Goal: Task Accomplishment & Management: Manage account settings

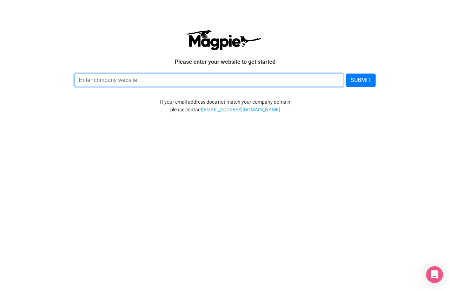
click at [182, 82] on input at bounding box center [208, 80] width 269 height 13
type input "app.smashpark.com"
click at [346, 74] on button "SUBMIT" at bounding box center [360, 80] width 29 height 13
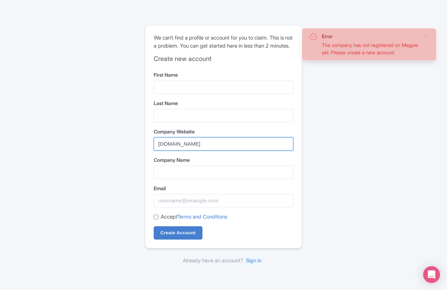
click at [254, 146] on input "app.smashpark.com" at bounding box center [224, 144] width 140 height 13
click at [254, 146] on input "[DOMAIN_NAME]" at bounding box center [224, 144] width 140 height 13
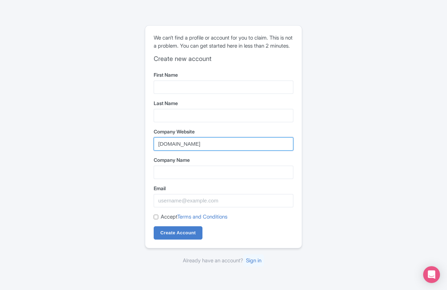
type input "smashpark.com"
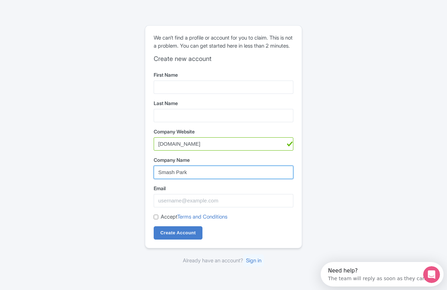
type input "Smash Park"
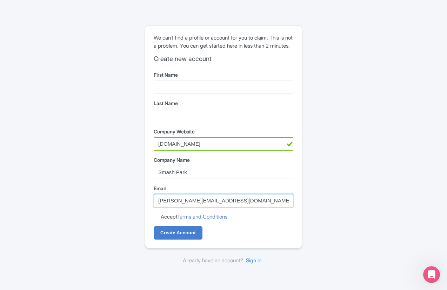
type input "Francesca.townsend@smashpark.com"
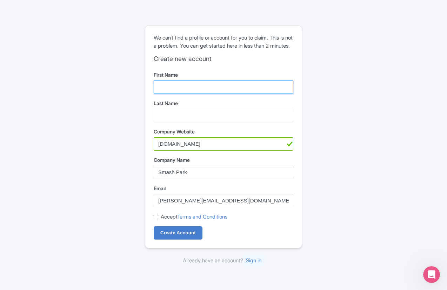
click at [246, 85] on input "First Name" at bounding box center [224, 87] width 140 height 13
type input "Francesca"
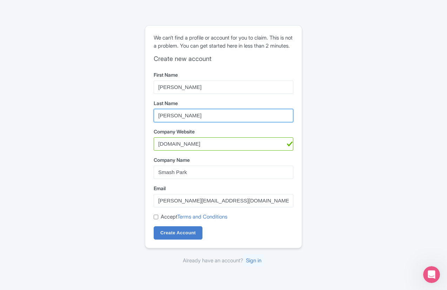
type input "Townsend"
click at [167, 221] on label "Accept Terms and Conditions" at bounding box center [194, 217] width 67 height 8
click at [158, 220] on input "Accept Terms and Conditions" at bounding box center [156, 217] width 5 height 5
checkbox input "true"
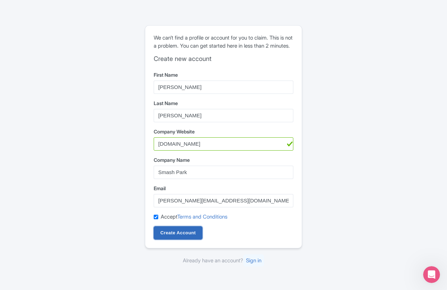
click at [173, 235] on input "Create Account" at bounding box center [178, 233] width 49 height 13
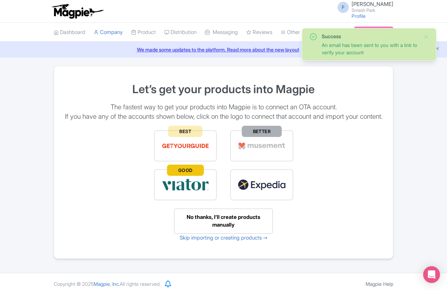
click at [182, 234] on div "No thanks, I’ll create products manually" at bounding box center [223, 222] width 99 height 26
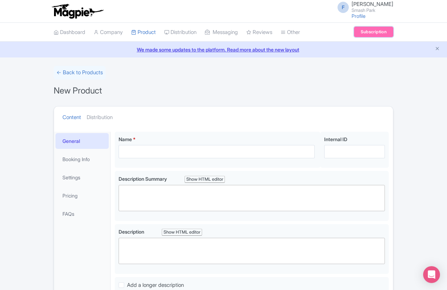
click at [393, 33] on link "Subscription" at bounding box center [373, 32] width 39 height 11
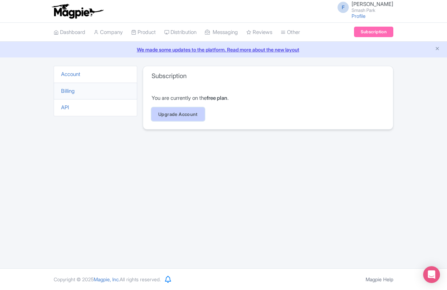
click at [152, 113] on link "Upgrade Account" at bounding box center [178, 114] width 53 height 13
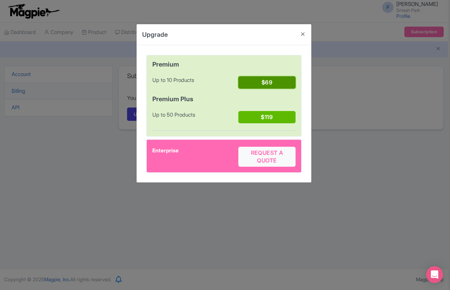
click at [288, 81] on button "$69" at bounding box center [266, 82] width 57 height 12
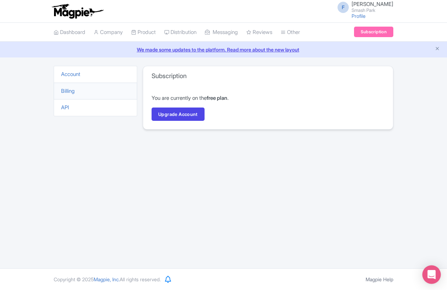
click at [432, 270] on div "Open Intercom Messenger" at bounding box center [431, 275] width 19 height 19
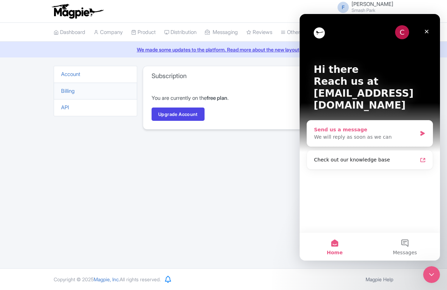
click at [388, 134] on div "We will reply as soon as we can" at bounding box center [365, 137] width 103 height 7
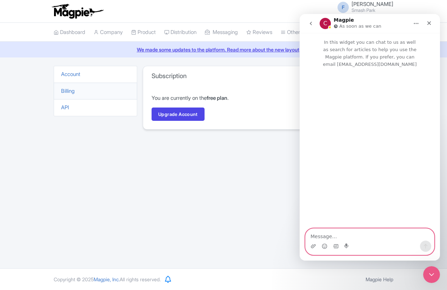
click at [354, 236] on textarea "Message…" at bounding box center [370, 235] width 128 height 12
type textarea "n"
type textarea "demo"
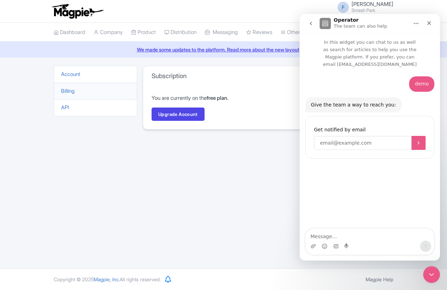
click at [373, 136] on input "Enter your email" at bounding box center [363, 143] width 98 height 14
type input "francesca.townsend@smashpark.com"
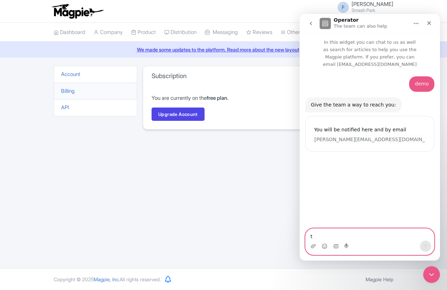
click at [357, 234] on textarea "t" at bounding box center [370, 235] width 128 height 12
type textarea "team memeber"
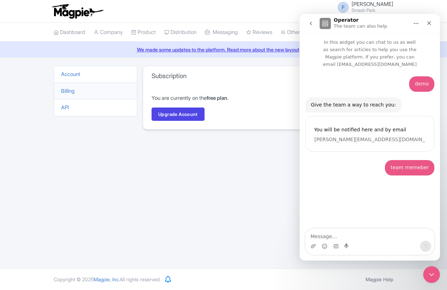
click at [375, 170] on div "team memeber • Just now" at bounding box center [369, 172] width 129 height 24
click at [431, 22] on icon "Close" at bounding box center [429, 23] width 6 height 6
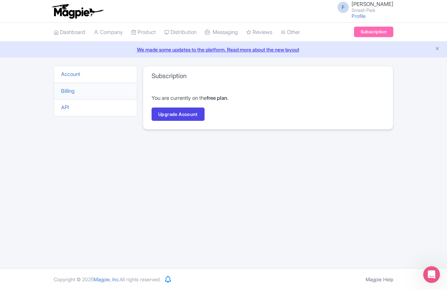
click at [50, 18] on img at bounding box center [77, 11] width 54 height 15
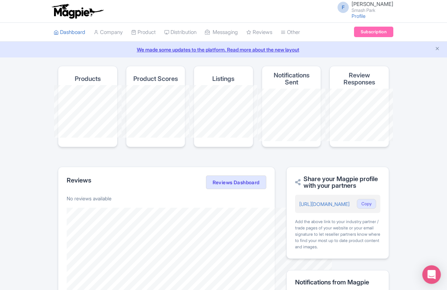
click at [433, 271] on div "Open Intercom Messenger" at bounding box center [431, 275] width 19 height 19
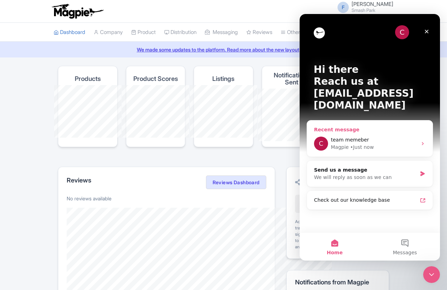
click at [410, 144] on div "Magpie • Just now" at bounding box center [374, 147] width 86 height 7
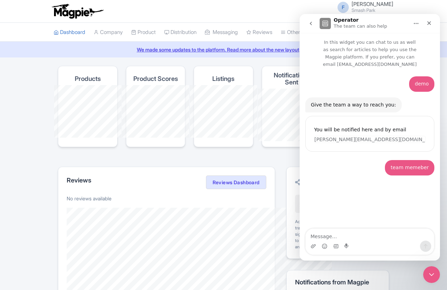
click at [266, 195] on p "No reviews available" at bounding box center [167, 198] width 200 height 7
click at [428, 23] on icon "Close" at bounding box center [429, 23] width 6 height 6
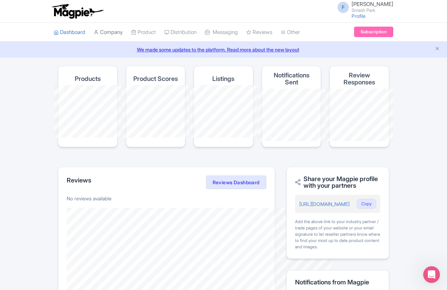
click at [94, 36] on link "Company" at bounding box center [108, 32] width 29 height 19
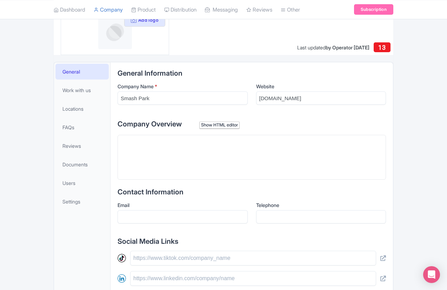
scroll to position [27, 0]
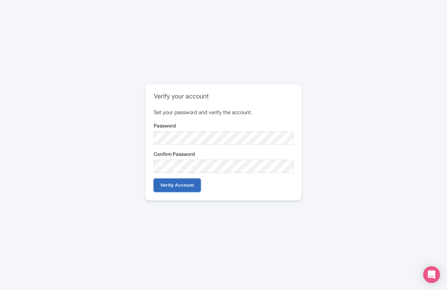
click at [187, 188] on input "Verify Account" at bounding box center [177, 185] width 47 height 13
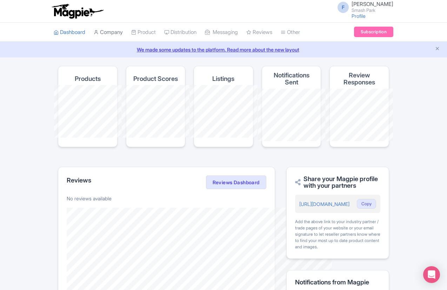
click at [94, 32] on link "Company" at bounding box center [108, 32] width 29 height 19
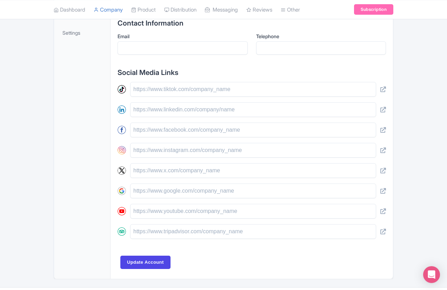
scroll to position [271, 0]
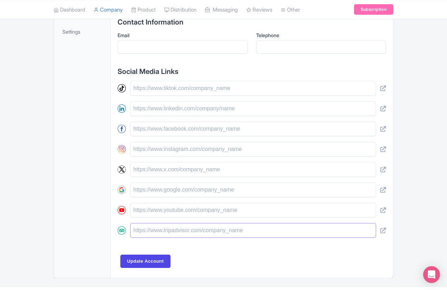
click at [239, 229] on input "text" at bounding box center [253, 230] width 246 height 15
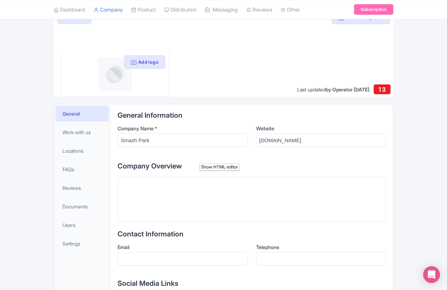
scroll to position [6, 0]
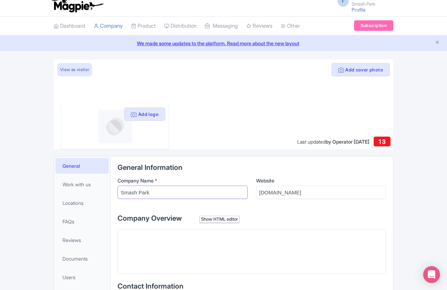
click at [220, 194] on input "Smash Park" at bounding box center [183, 192] width 130 height 13
type input "Smash Park [GEOGRAPHIC_DATA]"
click at [332, 192] on input "smashpark.com" at bounding box center [321, 192] width 130 height 13
type input "[DOMAIN_NAME][URL]"
click at [309, 214] on label "Company Overview Show HTML editor" at bounding box center [252, 218] width 268 height 11
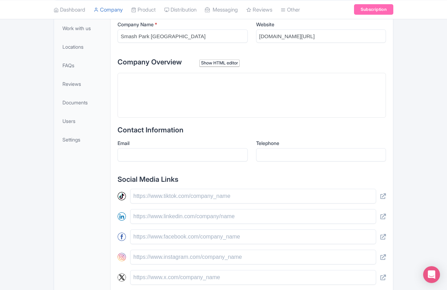
scroll to position [224, 0]
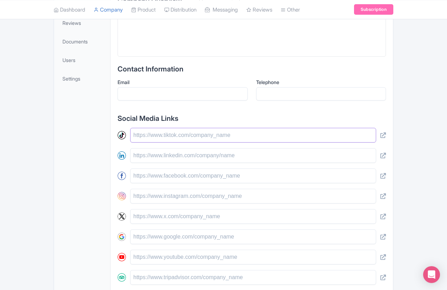
click at [318, 138] on input "text" at bounding box center [253, 135] width 246 height 15
paste input "[URL][DOMAIN_NAME]"
type input "[URL][DOMAIN_NAME]"
click at [265, 154] on input "text" at bounding box center [253, 155] width 246 height 15
paste input "[URL][DOMAIN_NAME]"
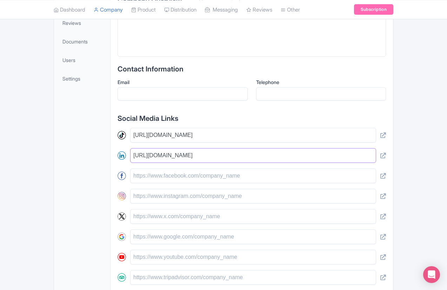
type input "[URL][DOMAIN_NAME]"
click at [211, 174] on input "text" at bounding box center [253, 176] width 246 height 15
paste input "[URL][DOMAIN_NAME]"
type input "[URL][DOMAIN_NAME]"
click at [184, 194] on input "text" at bounding box center [253, 196] width 246 height 15
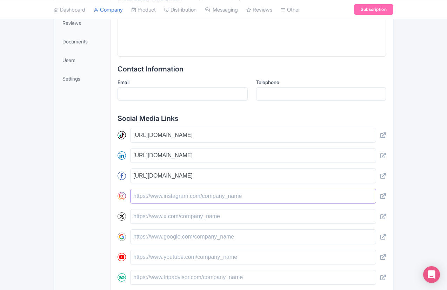
paste input "[URL][DOMAIN_NAME]"
type input "[URL][DOMAIN_NAME]"
click at [203, 237] on input "text" at bounding box center [253, 237] width 246 height 15
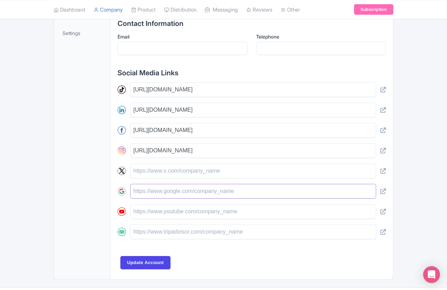
scroll to position [274, 0]
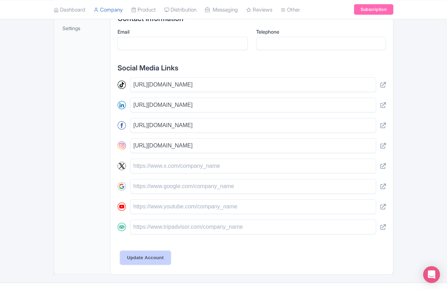
click at [132, 257] on input "Update Account" at bounding box center [145, 258] width 50 height 13
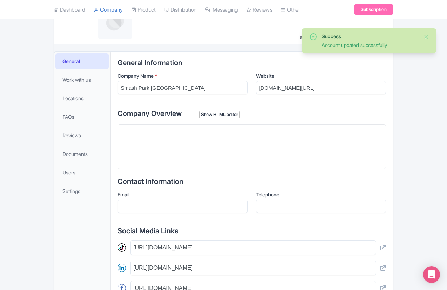
scroll to position [108, 0]
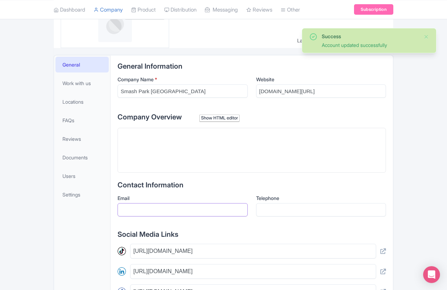
click at [189, 208] on input "Email" at bounding box center [183, 209] width 130 height 13
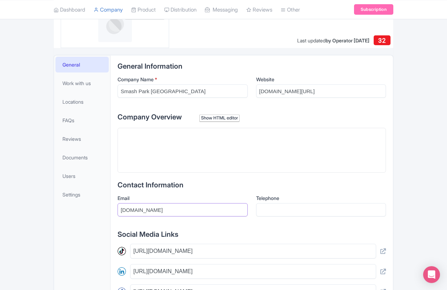
type input "[DOMAIN_NAME]"
paste input "[PHONE_NUMBER]"
type input "[PHONE_NUMBER]"
click at [272, 179] on div "General Information Company Name * Smash Park La Vista Website smashpark.com/la…" at bounding box center [252, 238] width 268 height 353
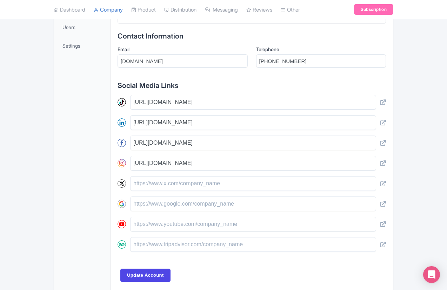
scroll to position [289, 0]
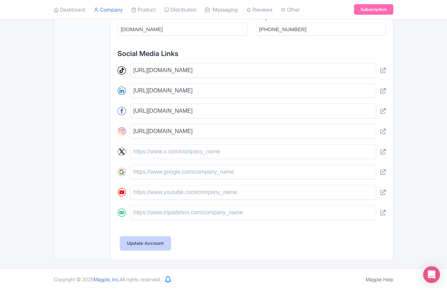
click at [126, 242] on input "Update Account" at bounding box center [145, 243] width 50 height 13
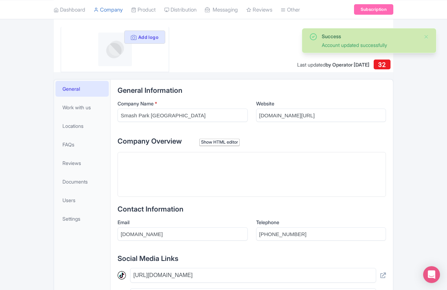
scroll to position [81, 0]
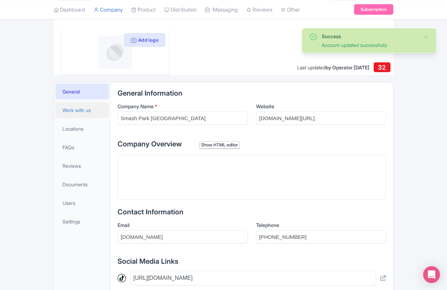
click at [55, 111] on link "Work with us" at bounding box center [81, 110] width 53 height 16
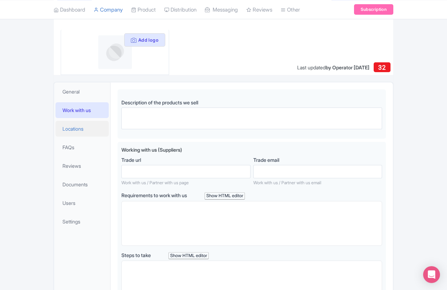
click at [55, 128] on link "Locations" at bounding box center [81, 129] width 53 height 16
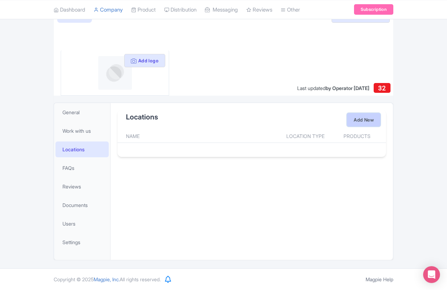
click at [380, 119] on link "Add New" at bounding box center [363, 119] width 33 height 13
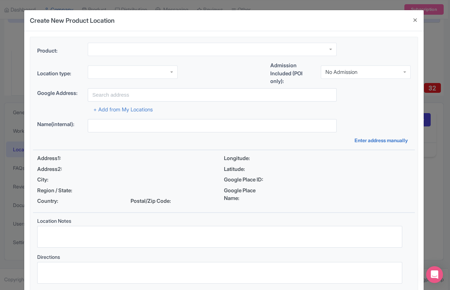
click at [224, 51] on div at bounding box center [212, 49] width 249 height 13
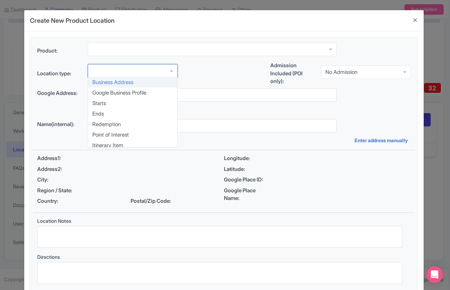
click at [172, 80] on div "Business Address Google Business Profile Starts Ends Redemption Point of Intere…" at bounding box center [133, 72] width 90 height 16
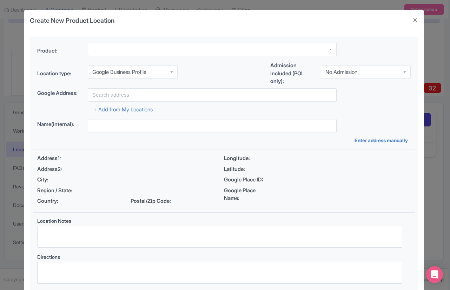
click at [171, 72] on div "Google Business Profile" at bounding box center [133, 72] width 90 height 13
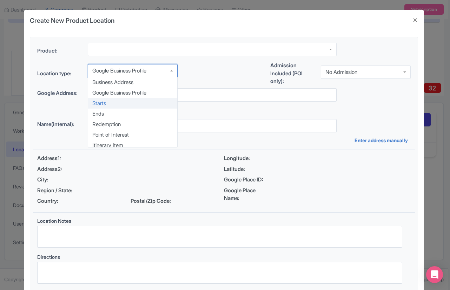
scroll to position [1, 0]
click at [222, 79] on div "Location type: Google Business Profile Google Business Profile Business Address…" at bounding box center [224, 75] width 382 height 27
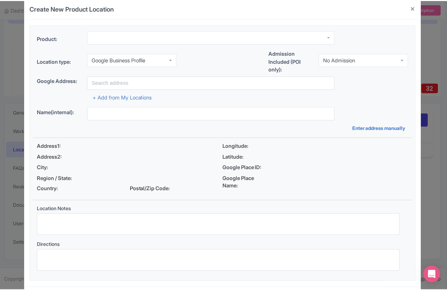
scroll to position [0, 0]
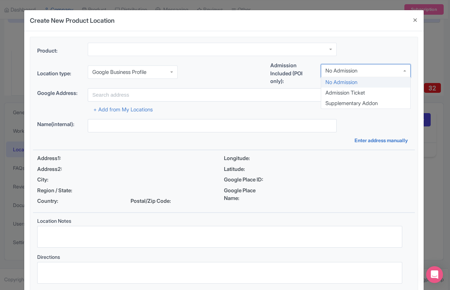
click at [381, 66] on div "No Admission" at bounding box center [366, 70] width 90 height 13
click at [379, 66] on div "No Admission" at bounding box center [366, 72] width 90 height 13
click at [412, 22] on button "Close" at bounding box center [415, 20] width 17 height 20
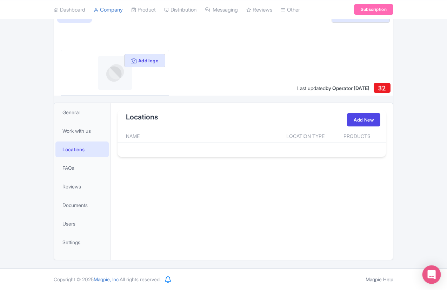
click at [427, 273] on div "Open Intercom Messenger" at bounding box center [431, 275] width 19 height 19
